Goal: Find specific page/section: Find specific page/section

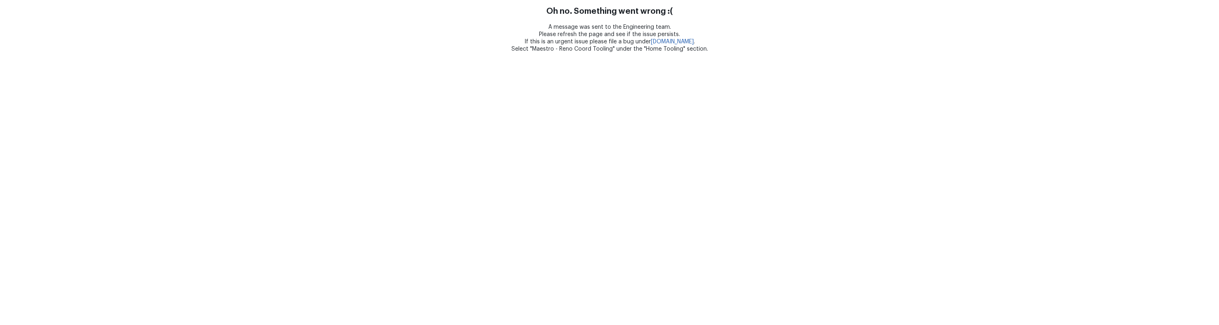
click at [793, 53] on html "Oh no. Something went wrong :( A message was sent to the Engineering team. Plea…" at bounding box center [609, 26] width 1219 height 53
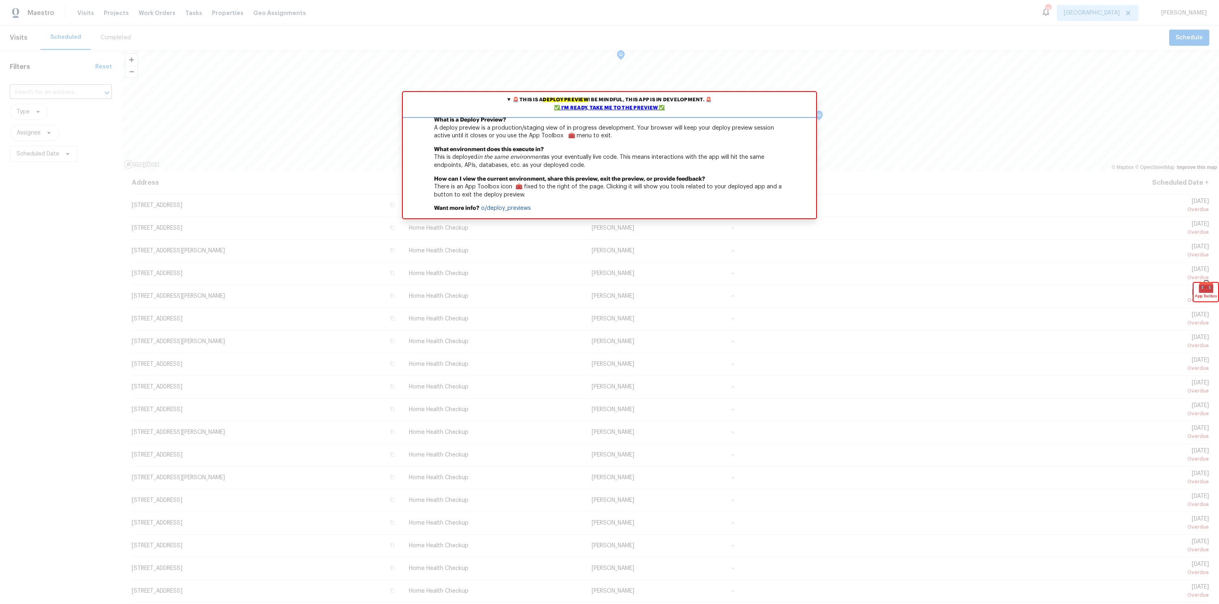
click at [625, 106] on div "✅ I'm ready, take me to the preview ✅" at bounding box center [609, 108] width 409 height 8
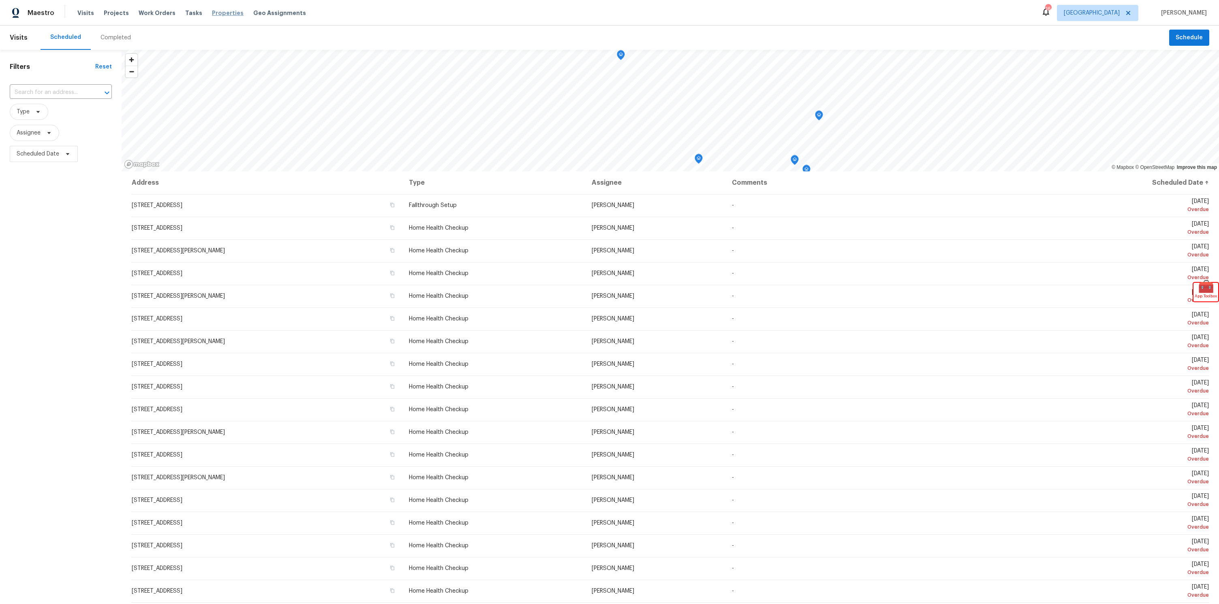
click at [218, 13] on span "Properties" at bounding box center [228, 13] width 32 height 8
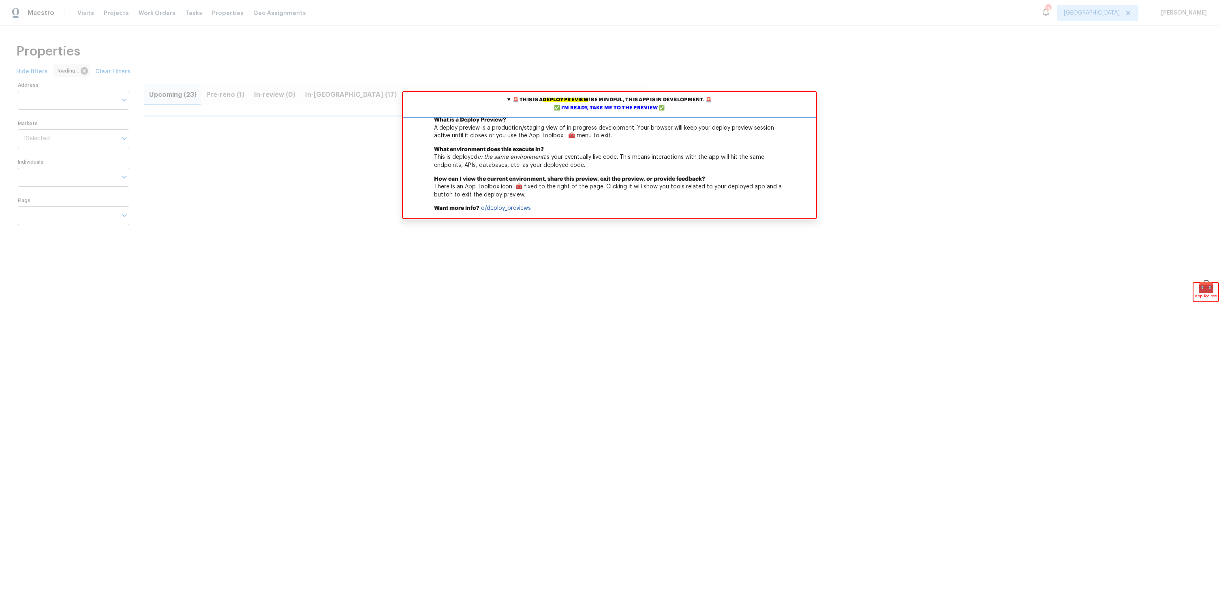
click at [615, 110] on div "✅ I'm ready, take me to the preview ✅" at bounding box center [609, 108] width 409 height 8
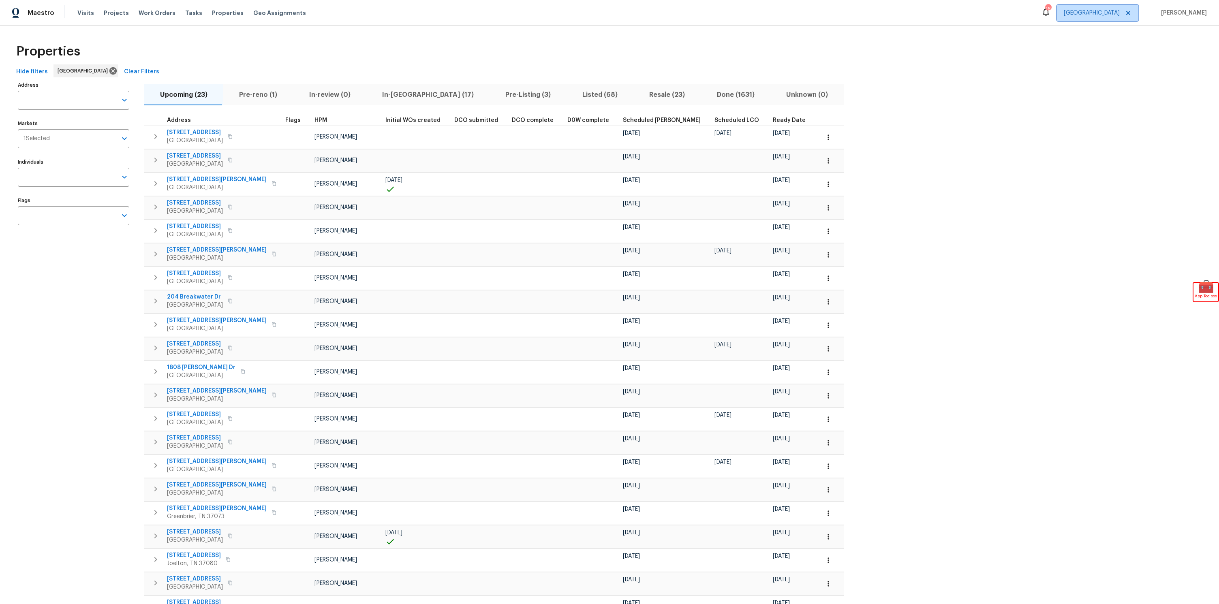
click at [1094, 14] on span "[GEOGRAPHIC_DATA]" at bounding box center [1092, 13] width 56 height 8
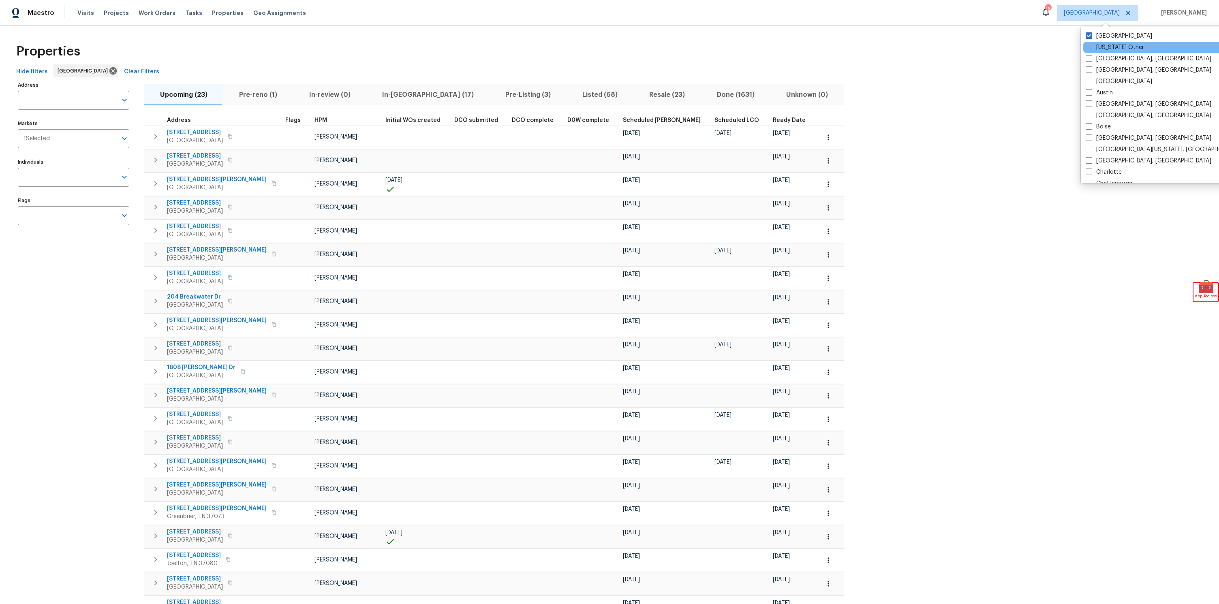
click at [1101, 51] on label "[US_STATE] Other" at bounding box center [1115, 47] width 58 height 8
click at [1091, 49] on input "[US_STATE] Other" at bounding box center [1088, 45] width 5 height 5
checkbox input "true"
click at [1092, 58] on label "[GEOGRAPHIC_DATA], [GEOGRAPHIC_DATA]" at bounding box center [1141, 59] width 126 height 8
click at [1083, 58] on input "[GEOGRAPHIC_DATA], [GEOGRAPHIC_DATA]" at bounding box center [1080, 57] width 5 height 5
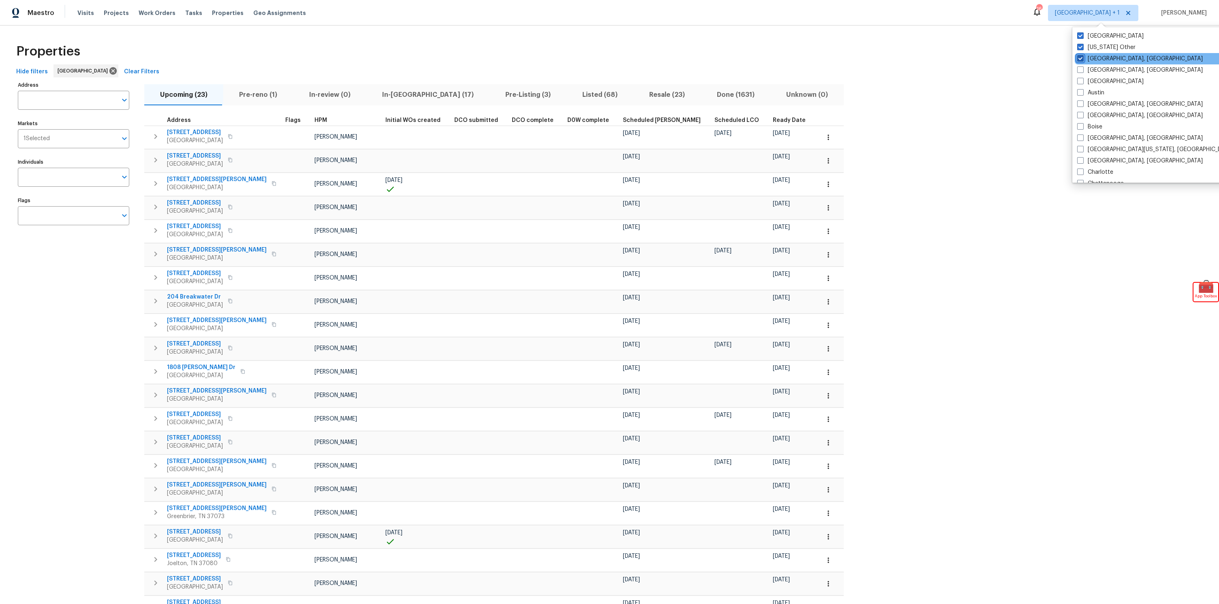
checkbox input "true"
click at [1089, 64] on div "[GEOGRAPHIC_DATA], [GEOGRAPHIC_DATA]" at bounding box center [1155, 58] width 163 height 11
click at [1086, 70] on label "[GEOGRAPHIC_DATA], [GEOGRAPHIC_DATA]" at bounding box center [1140, 70] width 126 height 8
click at [1082, 70] on input "[GEOGRAPHIC_DATA], [GEOGRAPHIC_DATA]" at bounding box center [1079, 68] width 5 height 5
checkbox input "true"
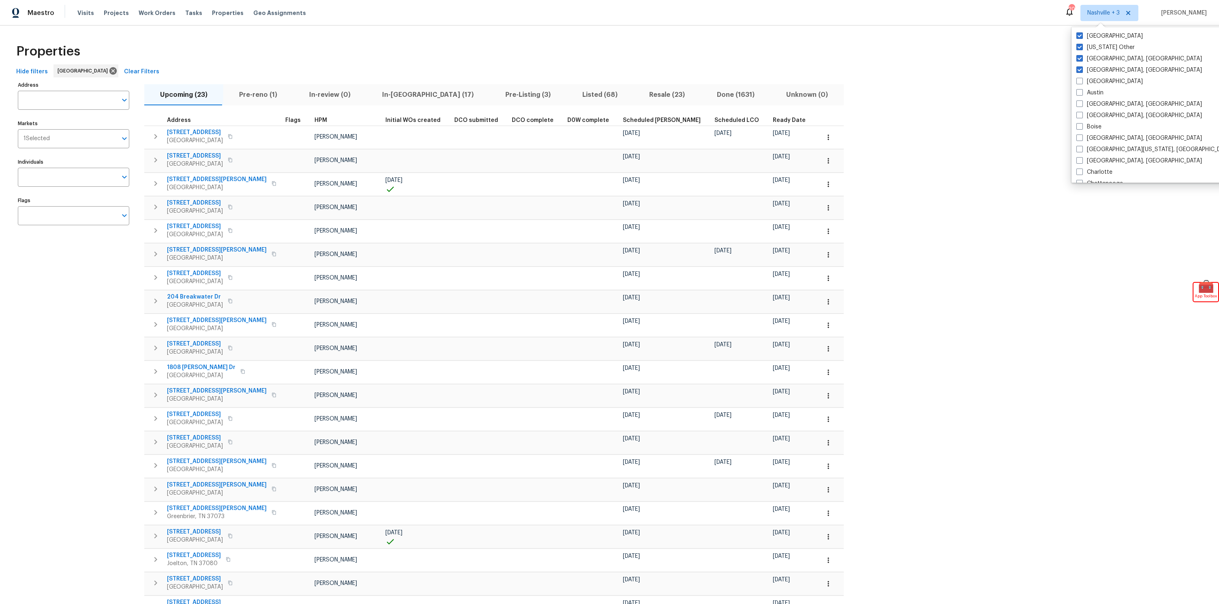
click at [955, 69] on div "Hide filters Nashville Clear Filters" at bounding box center [610, 71] width 1194 height 15
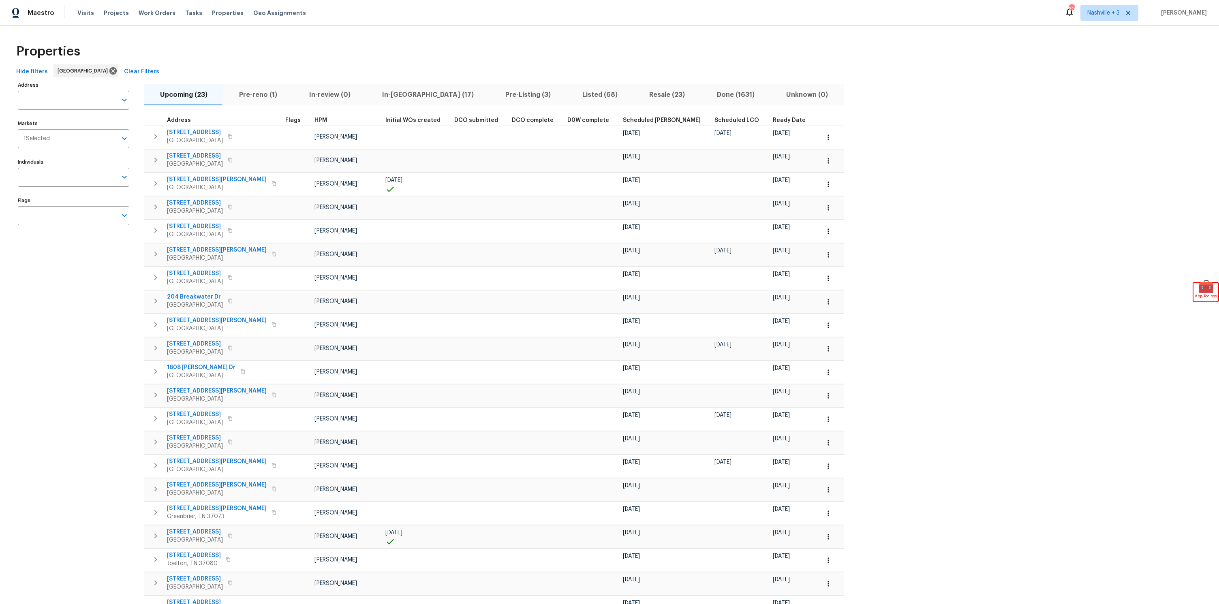
click at [906, 73] on div "Hide filters Nashville Clear Filters" at bounding box center [610, 71] width 1194 height 15
click at [267, 14] on span "Geo Assignments" at bounding box center [279, 13] width 53 height 8
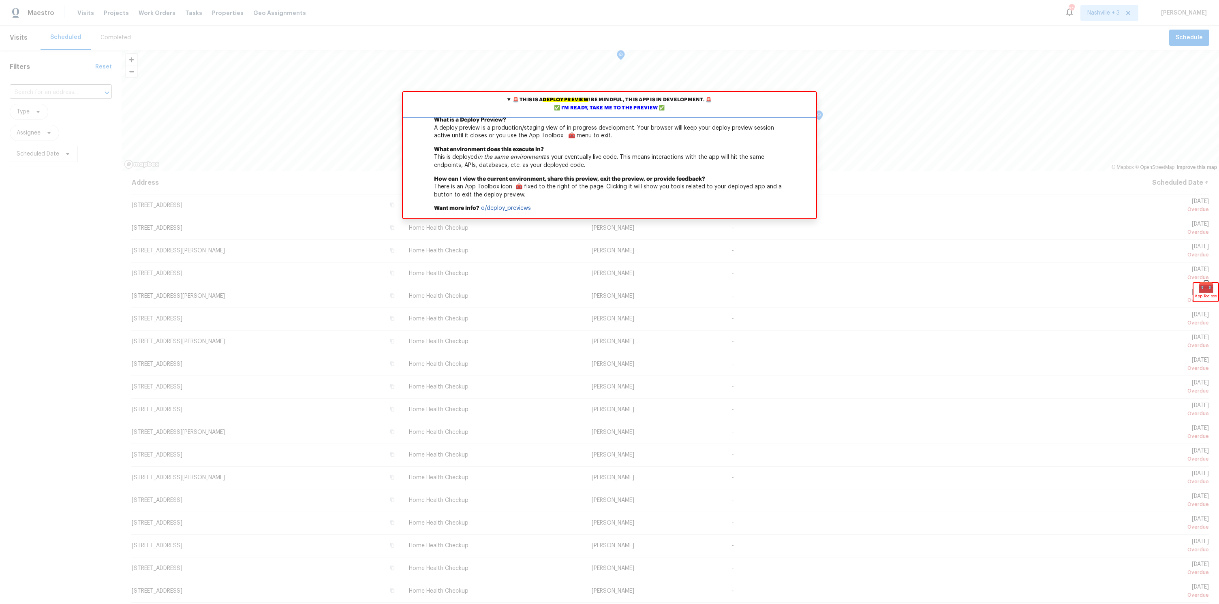
click at [578, 107] on div "✅ I'm ready, take me to the preview ✅" at bounding box center [609, 108] width 409 height 8
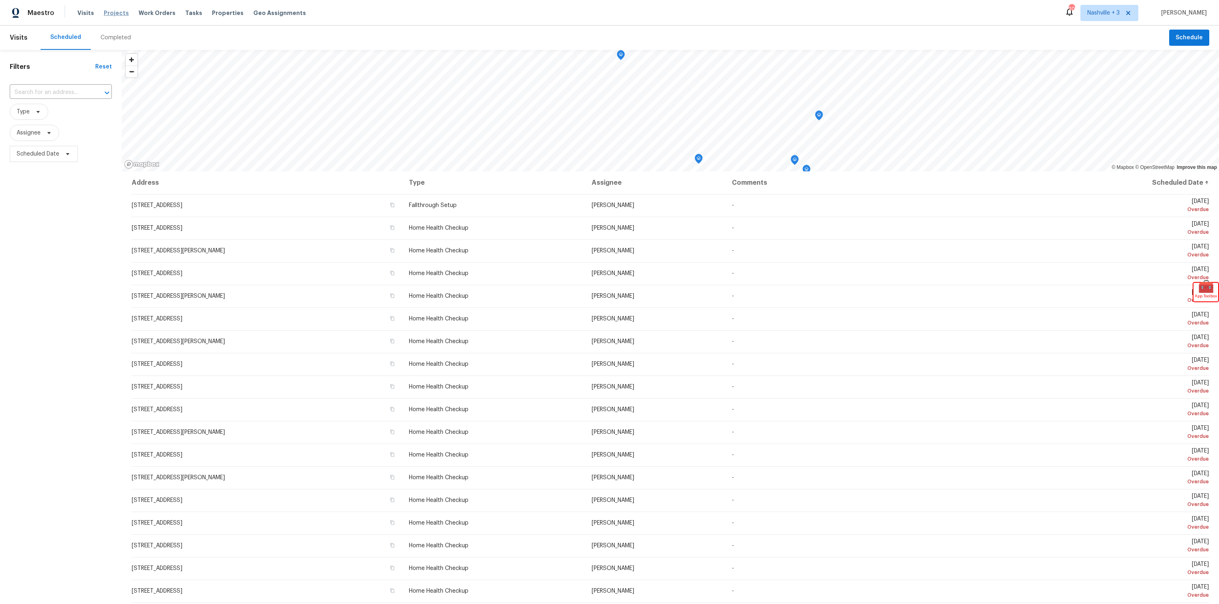
click at [109, 13] on span "Projects" at bounding box center [116, 13] width 25 height 8
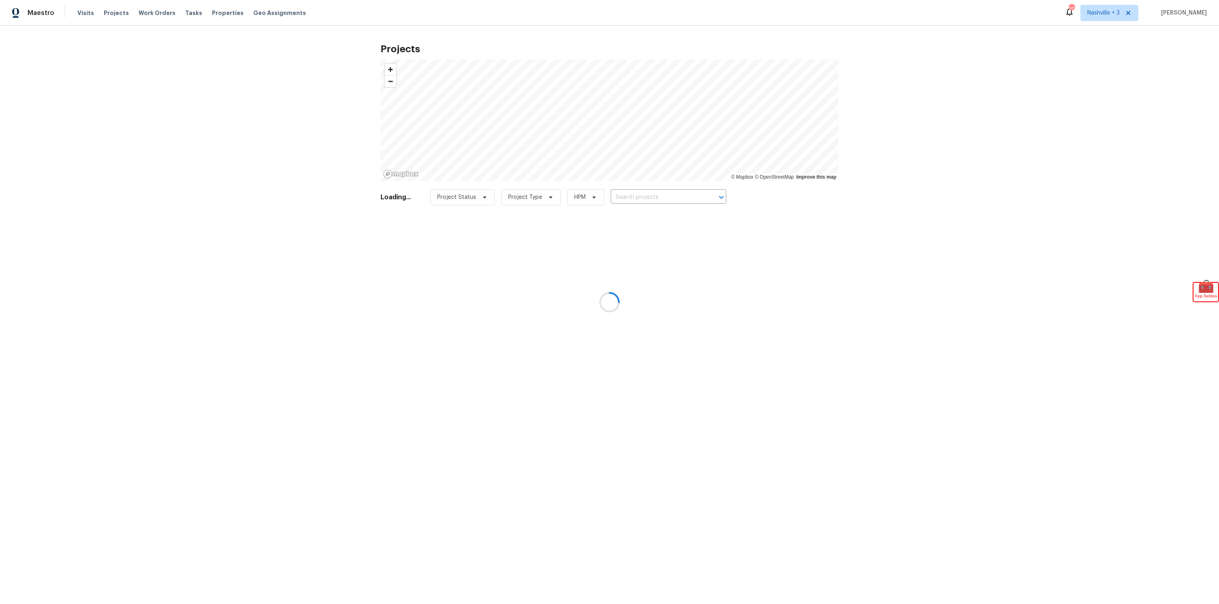
click at [215, 13] on div at bounding box center [609, 302] width 1219 height 604
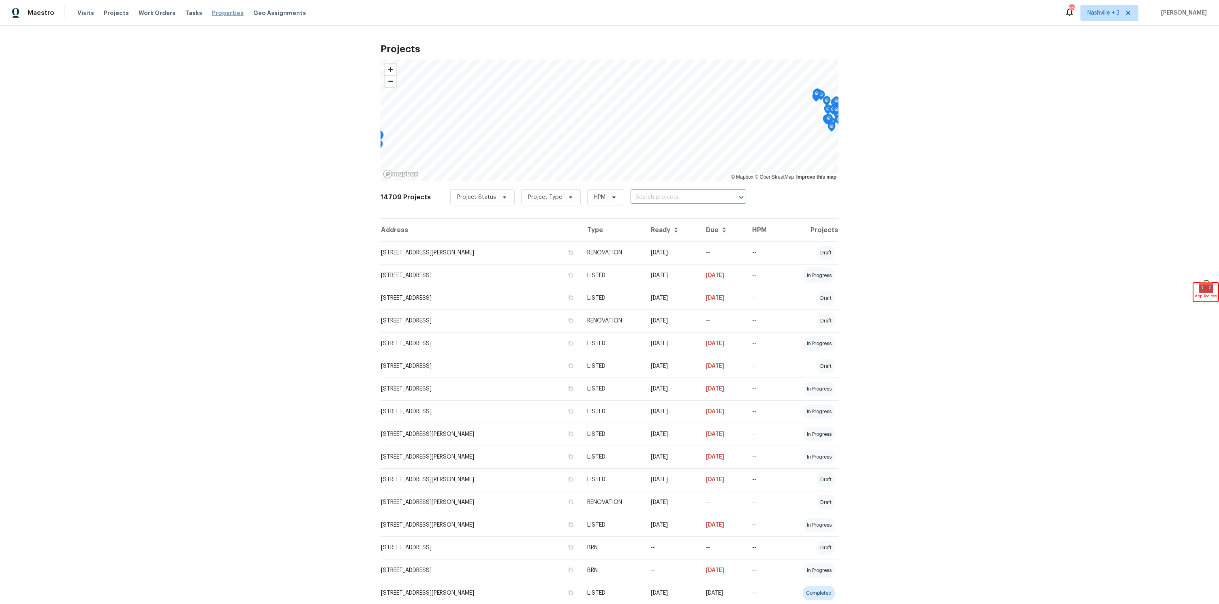
click at [218, 13] on span "Properties" at bounding box center [228, 13] width 32 height 8
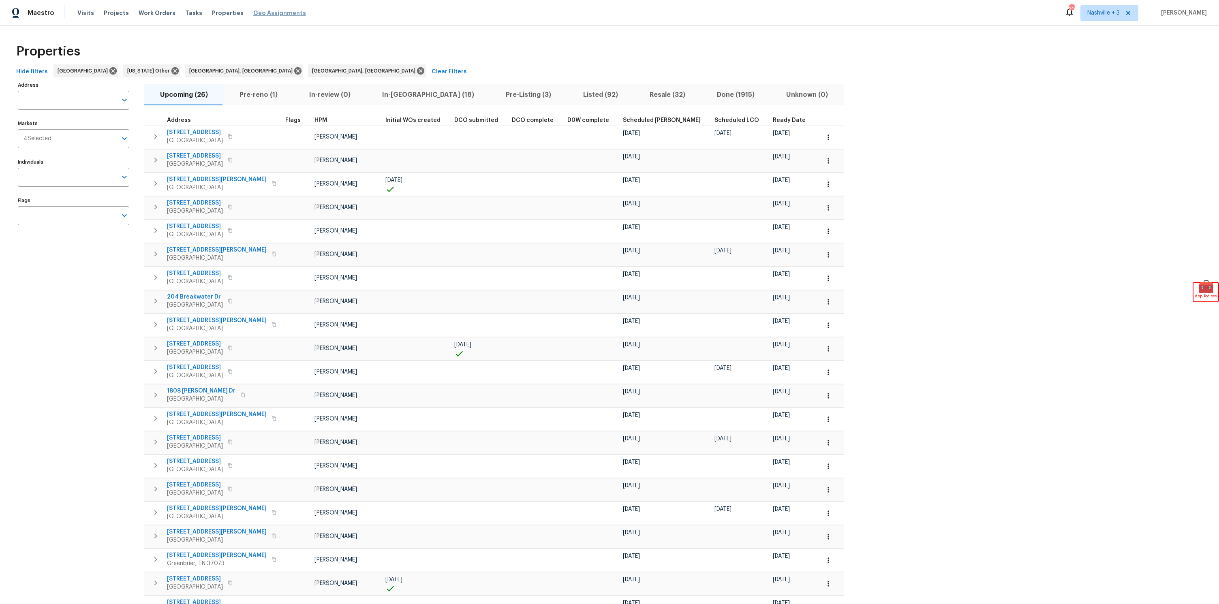
click at [258, 11] on span "Geo Assignments" at bounding box center [279, 13] width 53 height 8
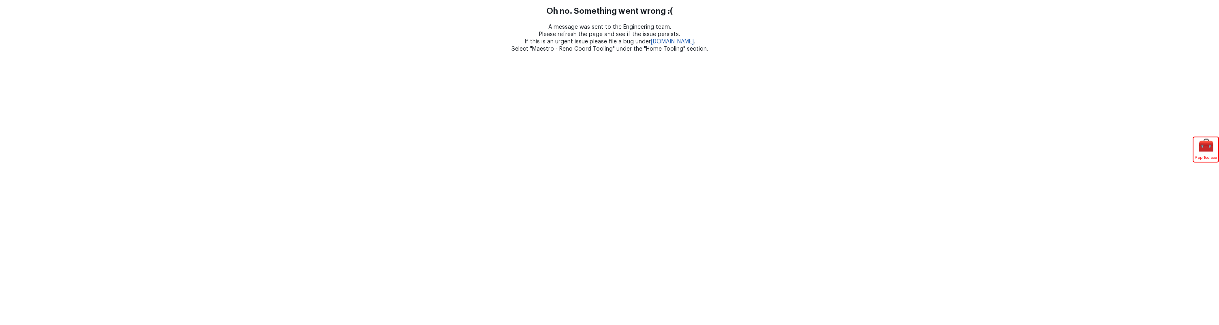
click at [756, 53] on html "🚨 This is a deploy preview ! Be mindful, this app is in development. 🚨 ✅ I'm re…" at bounding box center [609, 26] width 1219 height 53
click at [923, 43] on div "A message was sent to the Engineering team. Please refresh the page and see if …" at bounding box center [609, 38] width 1219 height 29
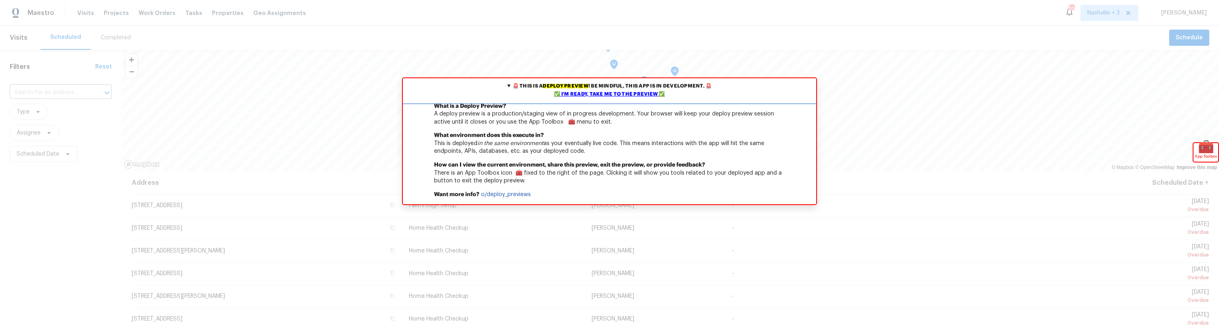
click at [609, 94] on div "✅ I'm ready, take me to the preview ✅" at bounding box center [609, 94] width 409 height 8
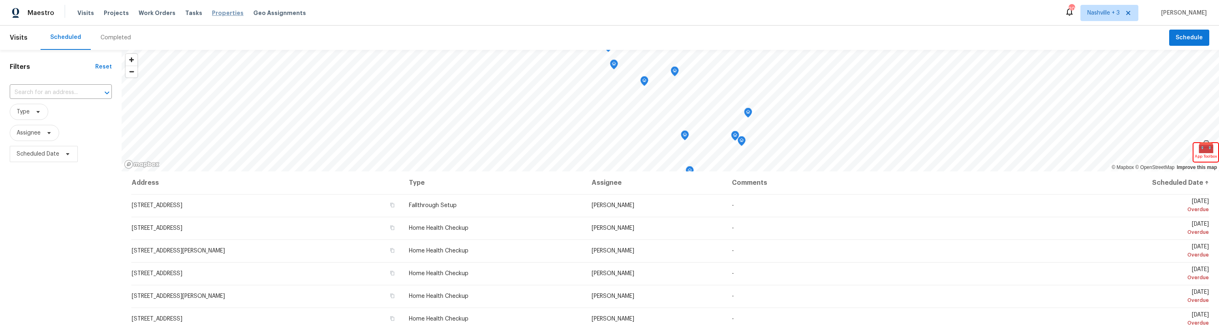
click at [212, 15] on span "Properties" at bounding box center [228, 13] width 32 height 8
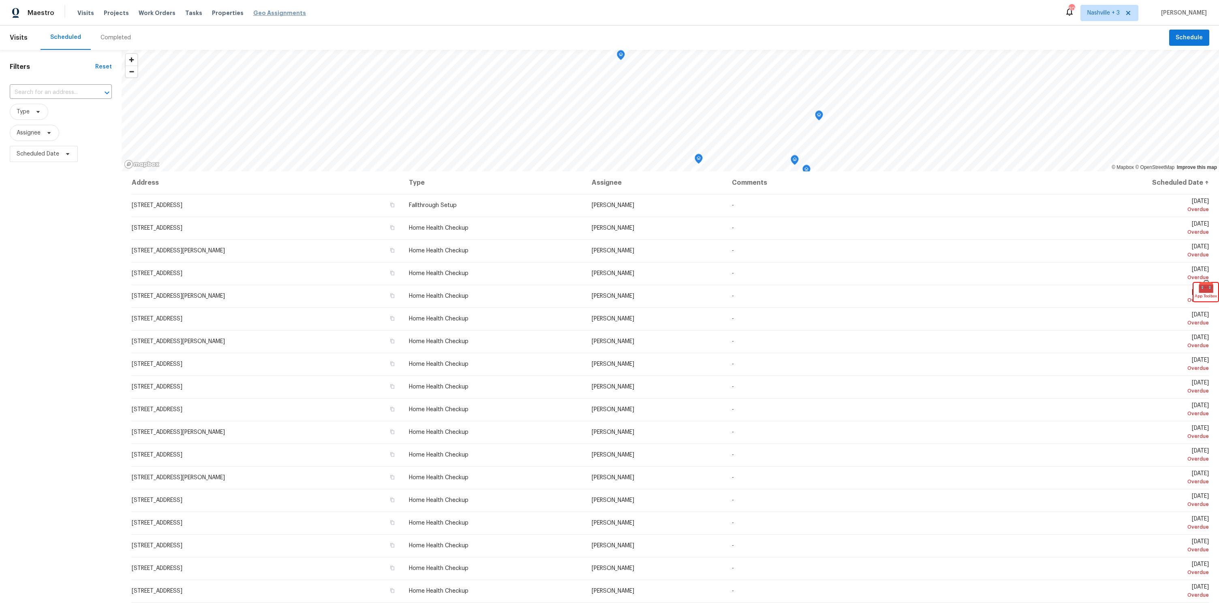
click at [262, 15] on span "Geo Assignments" at bounding box center [279, 13] width 53 height 8
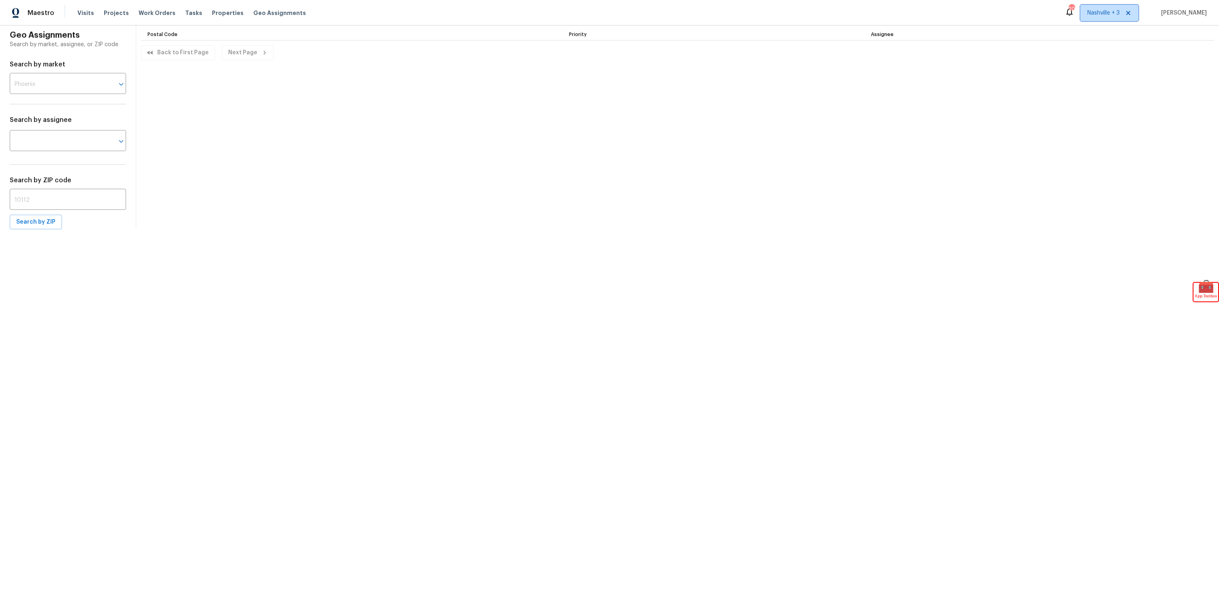
click at [1094, 15] on span "Nashville + 3" at bounding box center [1104, 13] width 32 height 8
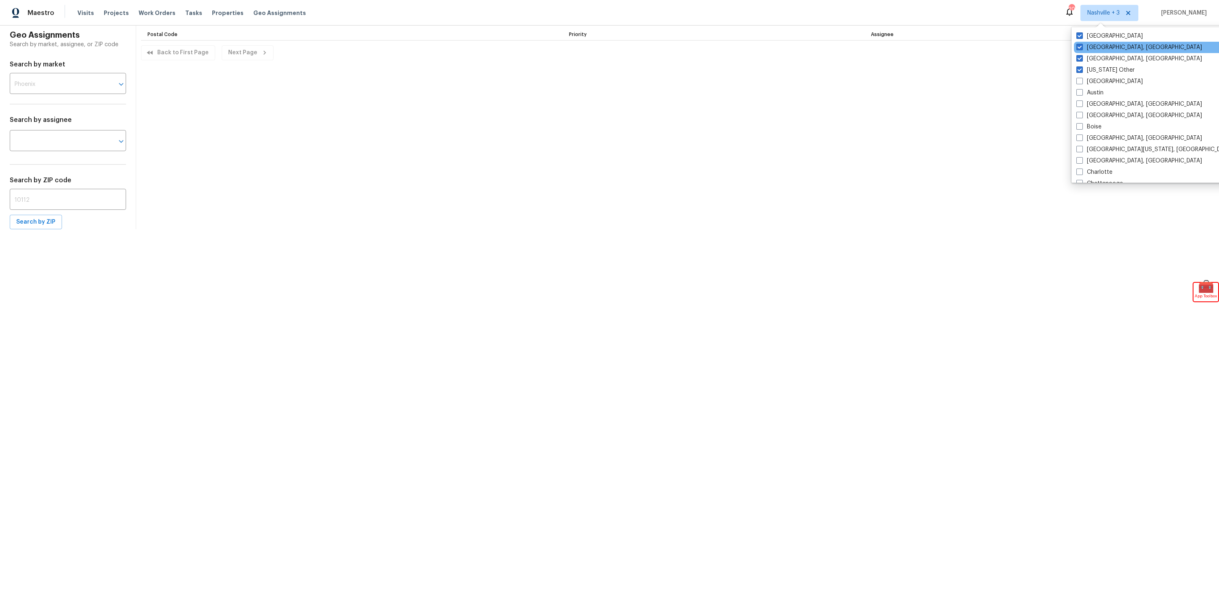
click at [1078, 42] on div "[GEOGRAPHIC_DATA], [GEOGRAPHIC_DATA]" at bounding box center [1155, 47] width 163 height 11
click at [1075, 57] on div "[GEOGRAPHIC_DATA], [GEOGRAPHIC_DATA]" at bounding box center [1155, 58] width 163 height 11
click at [1078, 49] on span at bounding box center [1080, 47] width 6 height 6
click at [1078, 49] on input "[GEOGRAPHIC_DATA], [GEOGRAPHIC_DATA]" at bounding box center [1079, 45] width 5 height 5
checkbox input "false"
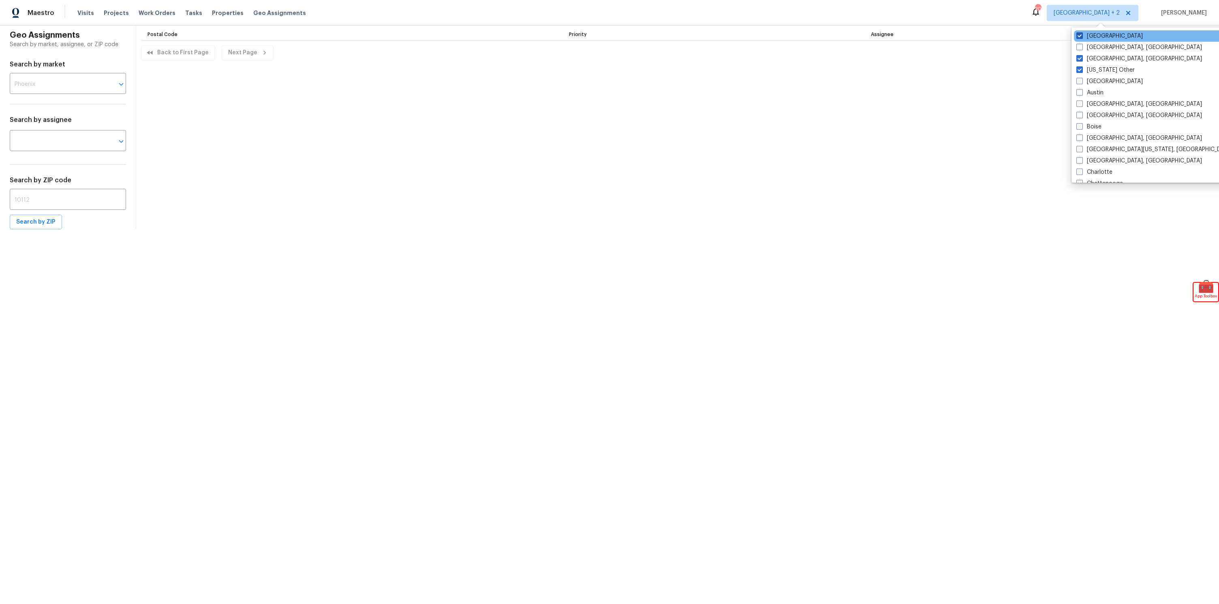
click at [1080, 39] on label "[GEOGRAPHIC_DATA]" at bounding box center [1110, 36] width 66 height 8
click at [1080, 37] on input "[GEOGRAPHIC_DATA]" at bounding box center [1079, 34] width 5 height 5
checkbox input "false"
click at [1073, 60] on span at bounding box center [1071, 58] width 6 height 6
click at [1073, 60] on input "[GEOGRAPHIC_DATA], [GEOGRAPHIC_DATA]" at bounding box center [1070, 57] width 5 height 5
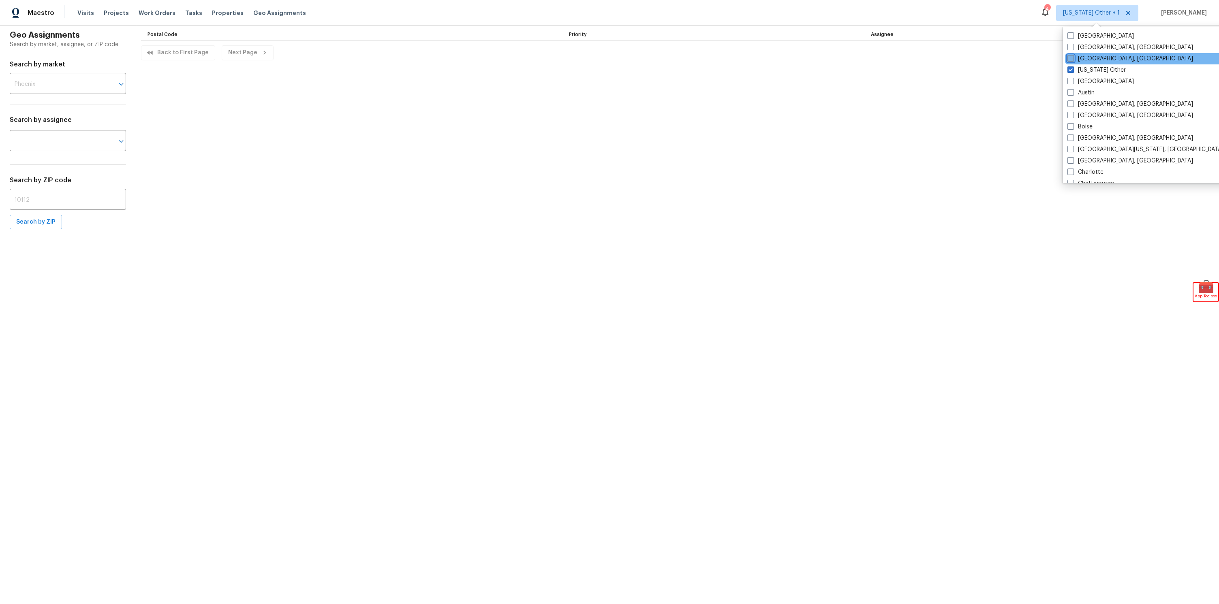
checkbox input "false"
click at [1080, 69] on span at bounding box center [1079, 69] width 6 height 6
click at [1080, 69] on input "[US_STATE] Other" at bounding box center [1078, 68] width 5 height 5
checkbox input "true"
click at [1082, 81] on label "[GEOGRAPHIC_DATA]" at bounding box center [1109, 81] width 66 height 8
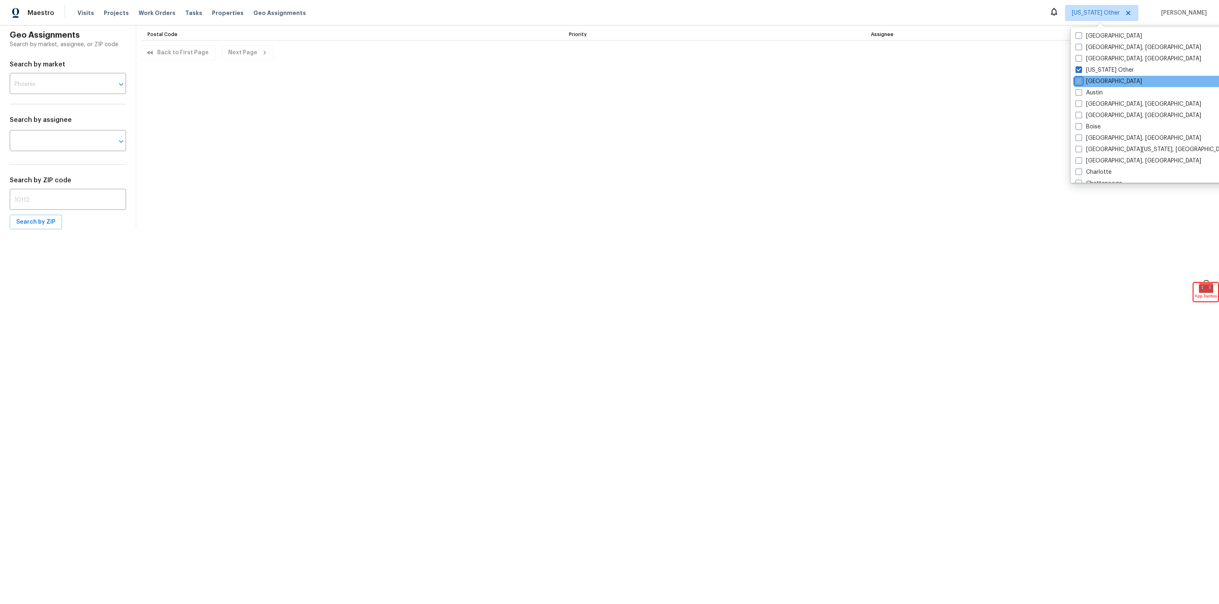
click at [1081, 81] on input "[GEOGRAPHIC_DATA]" at bounding box center [1078, 79] width 5 height 5
checkbox input "true"
click at [1072, 69] on span at bounding box center [1071, 69] width 6 height 6
click at [1072, 69] on input "[US_STATE] Other" at bounding box center [1070, 68] width 5 height 5
checkbox input "false"
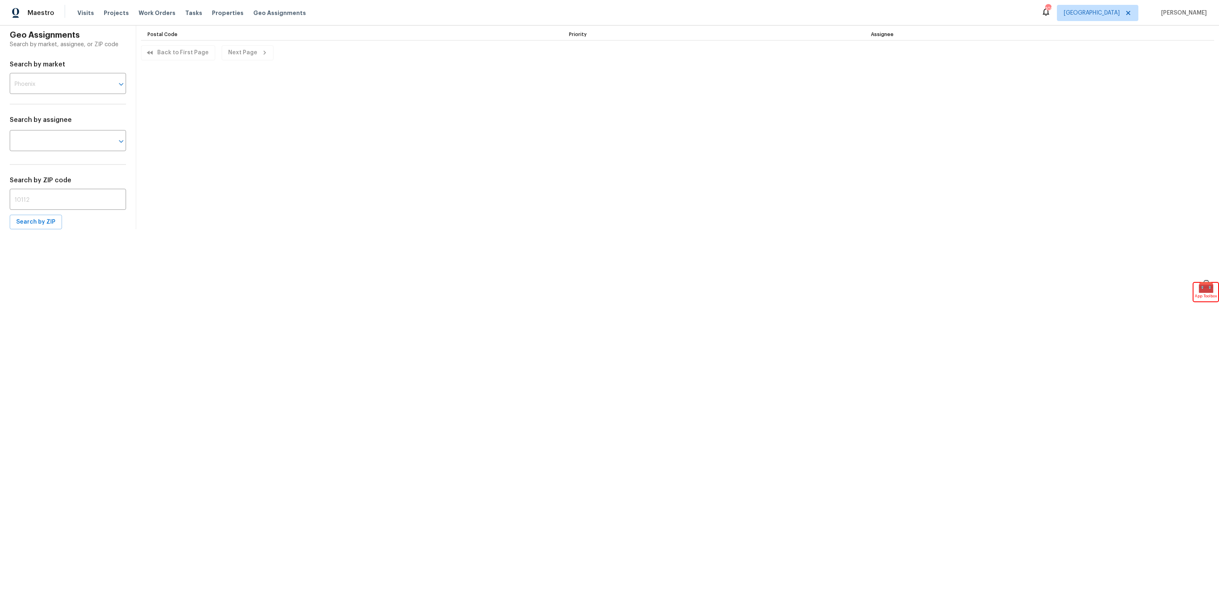
click at [951, 91] on div "Geo Assignments Search by market, assignee, or ZIP code Search by market ​ Sear…" at bounding box center [609, 128] width 1219 height 204
click at [58, 82] on input "text" at bounding box center [57, 84] width 94 height 19
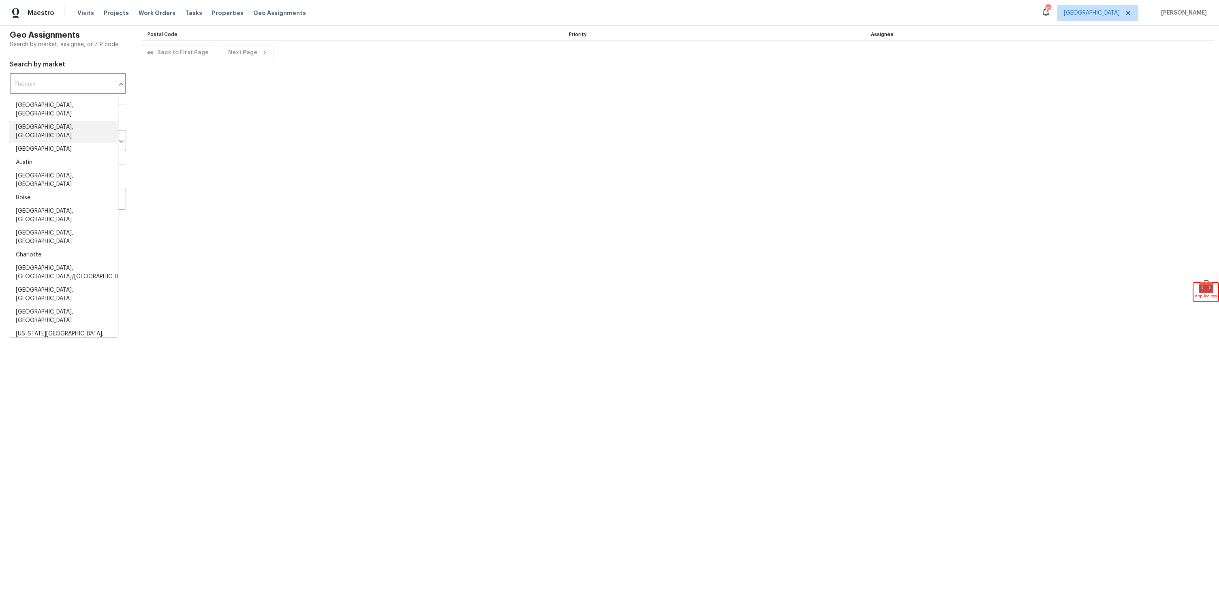
click at [63, 121] on li "[GEOGRAPHIC_DATA], [GEOGRAPHIC_DATA]" at bounding box center [63, 132] width 109 height 22
type input "[GEOGRAPHIC_DATA], [GEOGRAPHIC_DATA]"
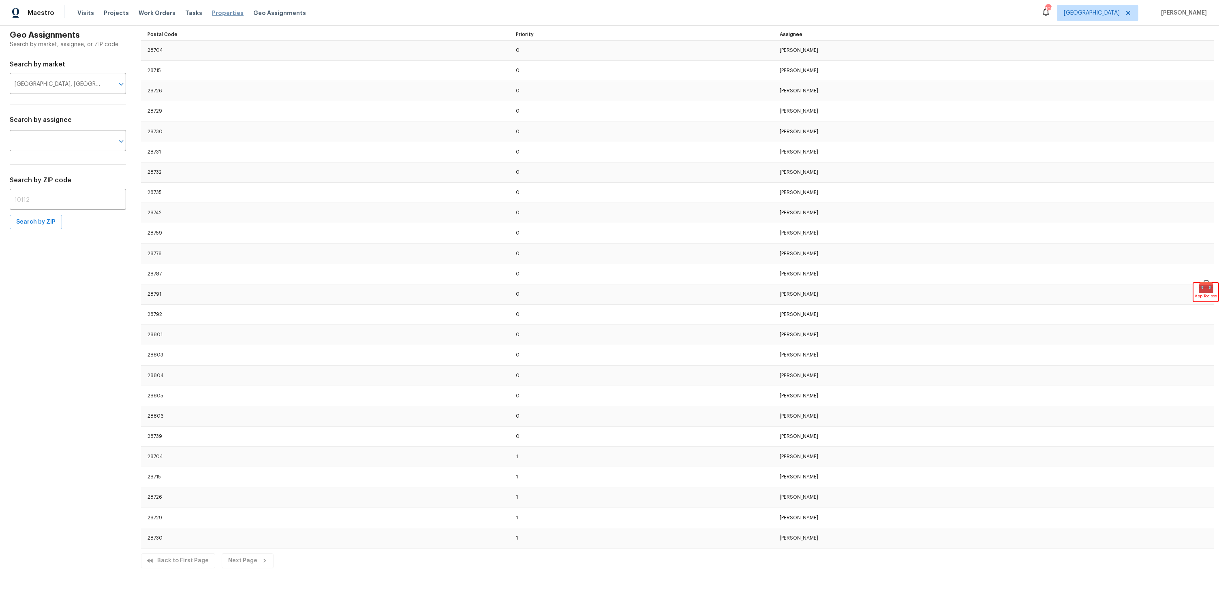
click at [219, 12] on span "Properties" at bounding box center [228, 13] width 32 height 8
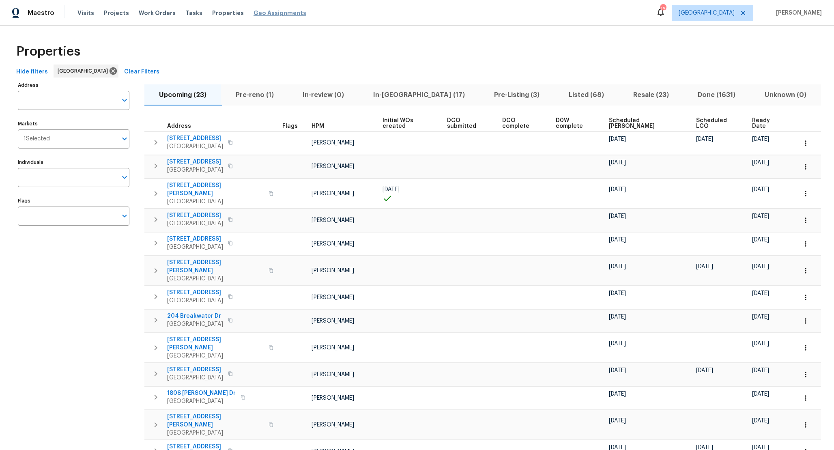
click at [262, 15] on span "Geo Assignments" at bounding box center [279, 13] width 53 height 8
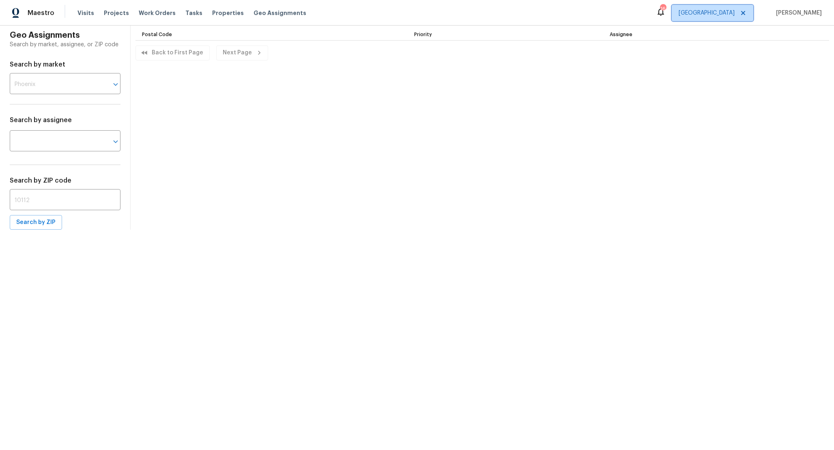
click at [703, 15] on span "[GEOGRAPHIC_DATA]" at bounding box center [706, 13] width 56 height 8
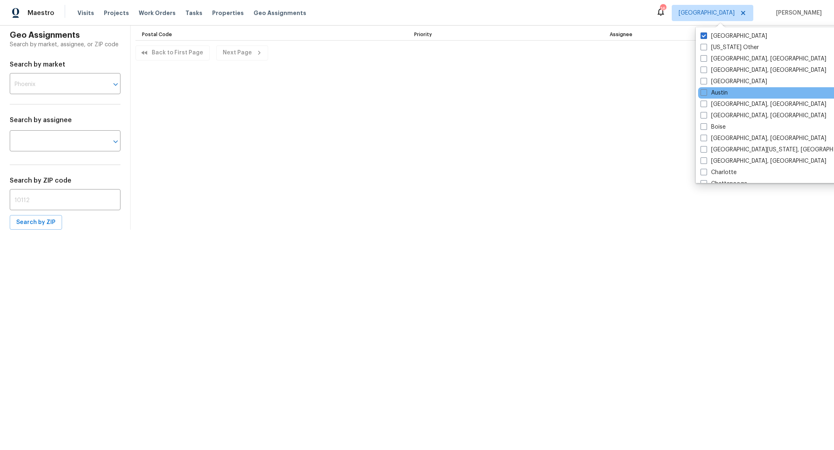
click at [733, 88] on div "Austin" at bounding box center [779, 92] width 163 height 11
click at [708, 71] on label "[GEOGRAPHIC_DATA], [GEOGRAPHIC_DATA]" at bounding box center [763, 70] width 126 height 8
click at [705, 71] on input "[GEOGRAPHIC_DATA], [GEOGRAPHIC_DATA]" at bounding box center [702, 68] width 5 height 5
checkbox input "true"
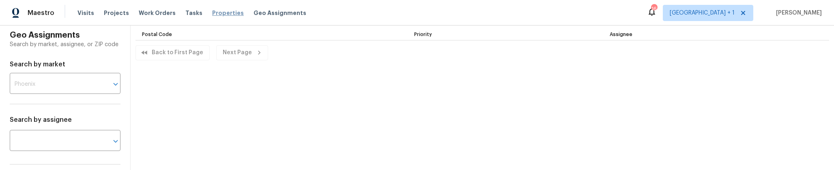
click at [218, 13] on span "Properties" at bounding box center [228, 13] width 32 height 8
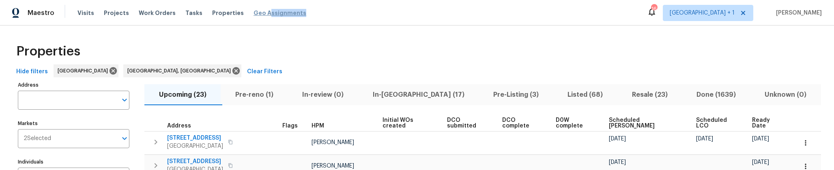
click at [257, 17] on div "Visits Projects Work Orders Tasks Properties Geo Assignments" at bounding box center [196, 13] width 238 height 16
click at [263, 12] on span "Geo Assignments" at bounding box center [279, 13] width 53 height 8
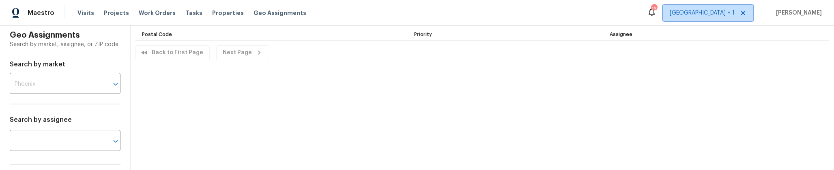
click at [714, 17] on span "[GEOGRAPHIC_DATA] + 1" at bounding box center [707, 13] width 90 height 16
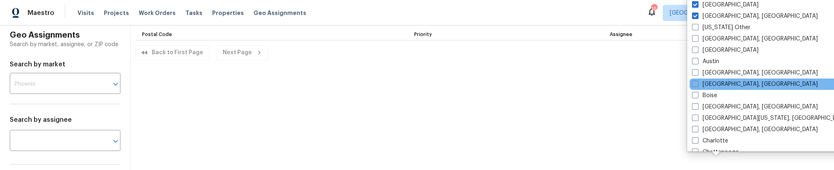
click at [699, 89] on div "[GEOGRAPHIC_DATA], [GEOGRAPHIC_DATA]" at bounding box center [770, 84] width 163 height 11
click at [697, 83] on span at bounding box center [695, 84] width 6 height 6
click at [697, 83] on input "[GEOGRAPHIC_DATA], [GEOGRAPHIC_DATA]" at bounding box center [694, 82] width 5 height 5
checkbox input "true"
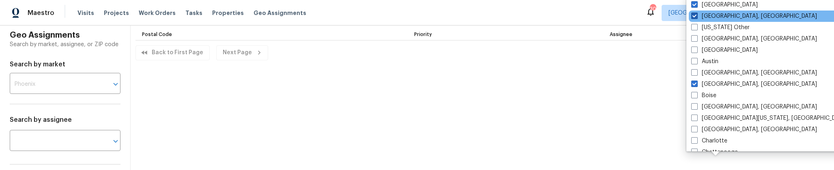
click at [692, 19] on label "[GEOGRAPHIC_DATA], [GEOGRAPHIC_DATA]" at bounding box center [754, 16] width 126 height 8
click at [692, 17] on input "[GEOGRAPHIC_DATA], [GEOGRAPHIC_DATA]" at bounding box center [693, 14] width 5 height 5
checkbox input "false"
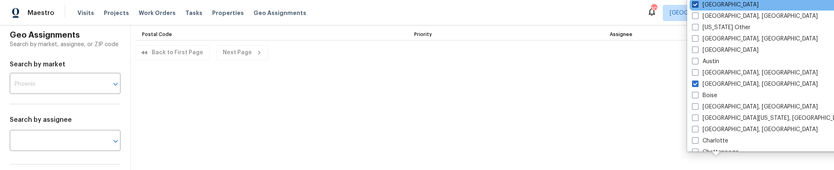
click at [696, 7] on span at bounding box center [695, 4] width 6 height 6
click at [696, 6] on input "[GEOGRAPHIC_DATA]" at bounding box center [694, 3] width 5 height 5
checkbox input "false"
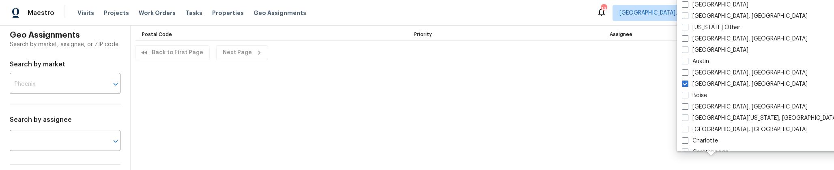
click at [641, 88] on div "Geo Assignments Search by market, assignee, or ZIP code Search by market ​ Sear…" at bounding box center [417, 128] width 834 height 204
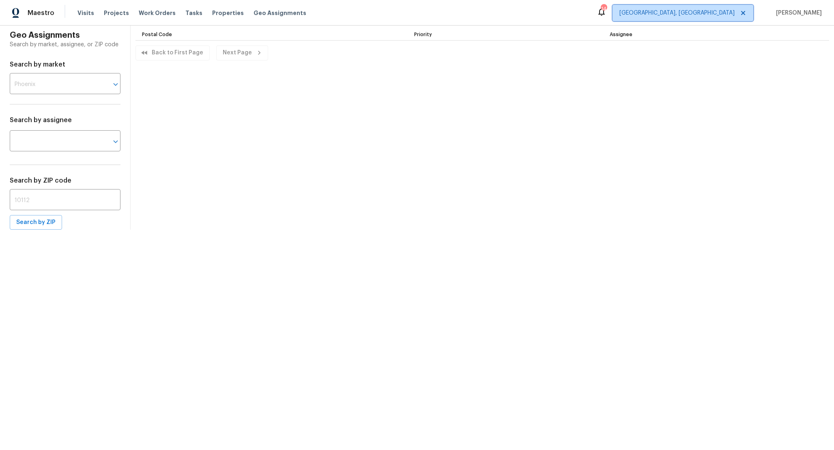
click at [696, 15] on span "[GEOGRAPHIC_DATA], [GEOGRAPHIC_DATA]" at bounding box center [676, 13] width 115 height 8
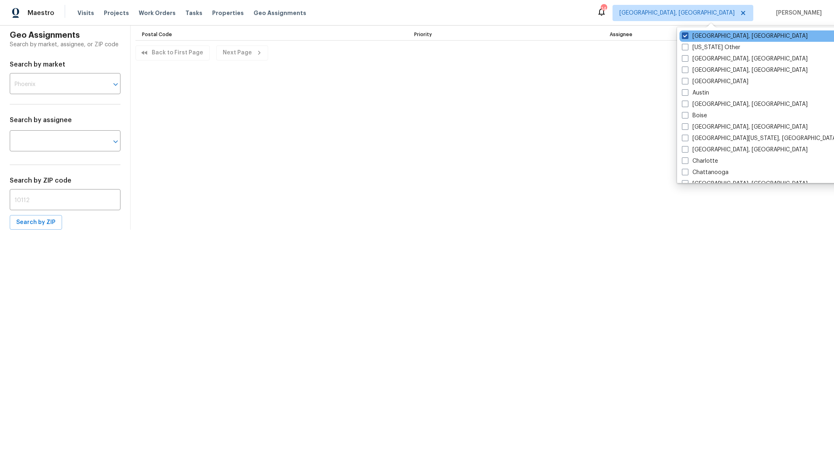
click at [683, 35] on span at bounding box center [684, 35] width 6 height 6
click at [683, 35] on input "[GEOGRAPHIC_DATA], [GEOGRAPHIC_DATA]" at bounding box center [683, 34] width 5 height 5
checkbox input "false"
checkbox input "true"
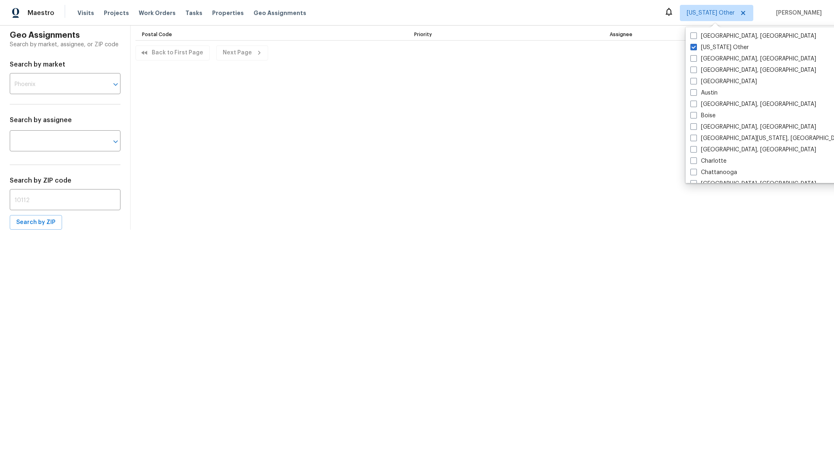
click at [568, 79] on div "Geo Assignments Search by market, assignee, or ZIP code Search by market ​ Sear…" at bounding box center [417, 128] width 834 height 204
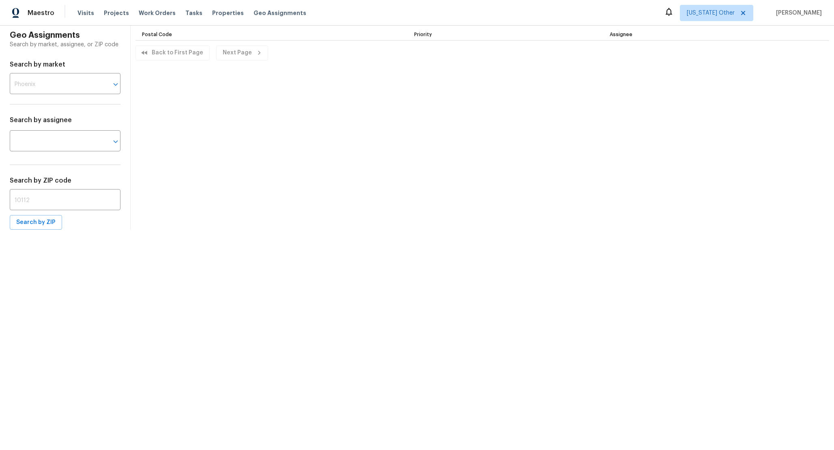
click at [420, 142] on div "Geo Assignments Search by market, assignee, or ZIP code Search by market ​ Sear…" at bounding box center [417, 128] width 834 height 204
